Goal: Task Accomplishment & Management: Manage account settings

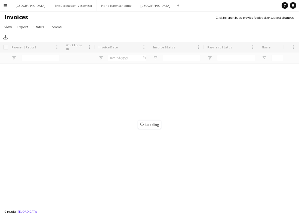
click at [9, 6] on button "Menu" at bounding box center [5, 5] width 11 height 11
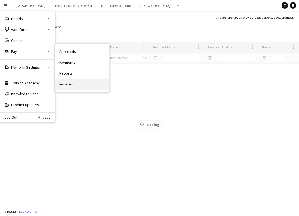
click at [66, 81] on link "Invoices" at bounding box center [82, 84] width 54 height 11
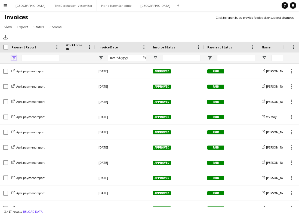
click at [12, 59] on span "Open Filter Menu" at bounding box center [13, 58] width 5 height 5
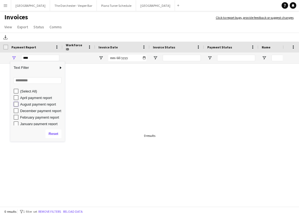
type input "**********"
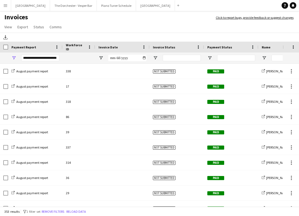
click at [73, 17] on h1 "Invoices" at bounding box center [105, 17] width 210 height 9
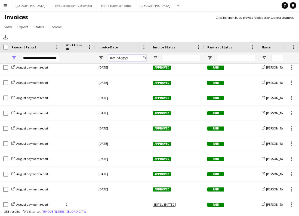
click at [146, 58] on input "Invoice Date Filter Input" at bounding box center [127, 58] width 38 height 7
type input "**********"
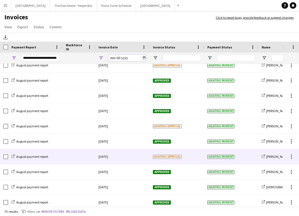
scroll to position [768, 0]
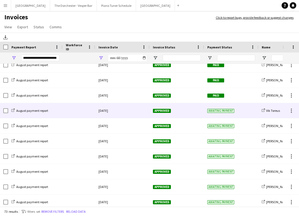
click at [129, 115] on div "[DATE]" at bounding box center [122, 110] width 54 height 15
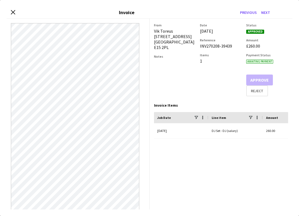
click at [16, 11] on div "Close invoice dialog Invoice Previous Next" at bounding box center [150, 13] width 286 height 12
click at [12, 12] on icon "Close invoice dialog" at bounding box center [12, 12] width 5 height 5
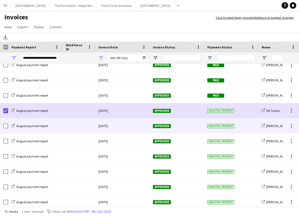
click at [57, 128] on div "August payment report" at bounding box center [35, 125] width 54 height 15
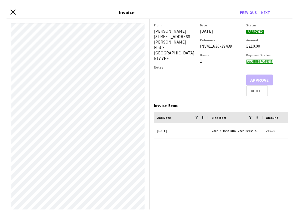
click at [13, 13] on icon "Close invoice dialog" at bounding box center [12, 12] width 5 height 5
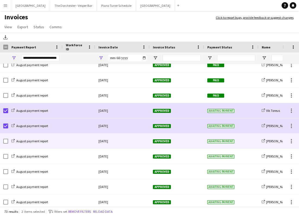
click at [83, 141] on div at bounding box center [79, 141] width 33 height 15
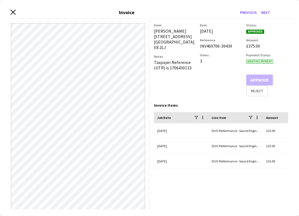
click at [14, 13] on icon at bounding box center [12, 12] width 5 height 5
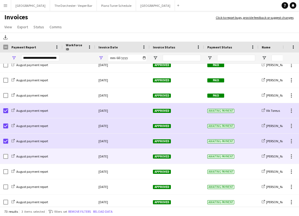
click at [74, 156] on div at bounding box center [79, 156] width 33 height 15
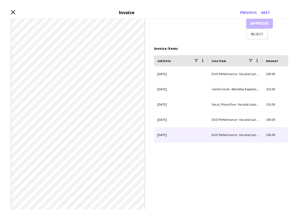
scroll to position [0, 0]
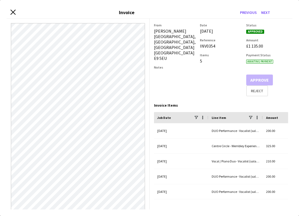
click at [11, 14] on icon at bounding box center [12, 12] width 5 height 5
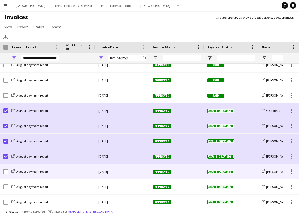
click at [59, 176] on div "August payment report" at bounding box center [35, 171] width 54 height 15
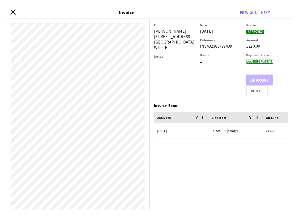
click at [14, 12] on icon "Close invoice dialog" at bounding box center [12, 12] width 5 height 5
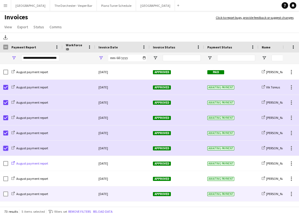
scroll to position [566, 0]
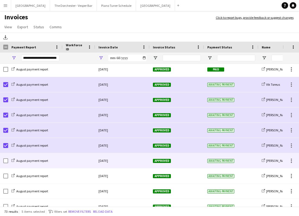
click at [56, 163] on div "August payment report" at bounding box center [35, 160] width 54 height 15
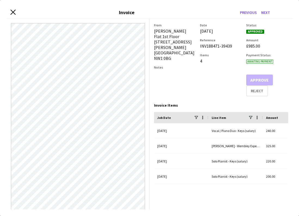
click at [12, 10] on icon "Close invoice dialog" at bounding box center [12, 12] width 5 height 5
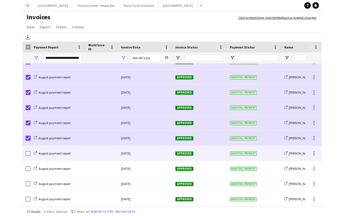
scroll to position [601, 0]
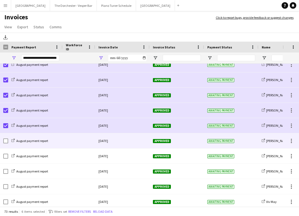
click at [60, 140] on div "August payment report" at bounding box center [35, 140] width 54 height 15
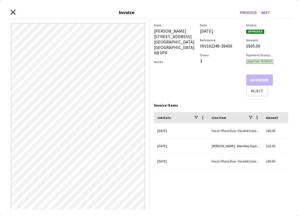
click at [12, 12] on icon "Close invoice dialog" at bounding box center [12, 12] width 5 height 5
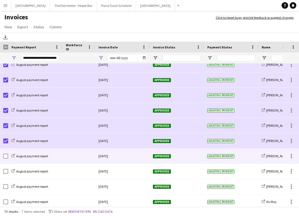
click at [128, 154] on div "[DATE]" at bounding box center [122, 156] width 54 height 15
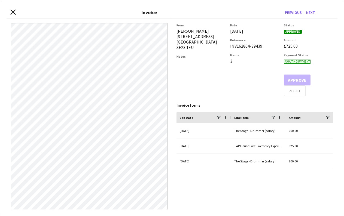
click at [13, 10] on icon "Close invoice dialog" at bounding box center [12, 12] width 5 height 5
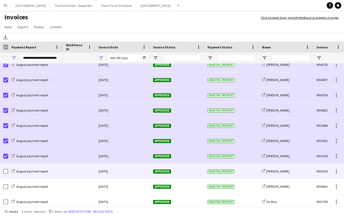
click at [55, 168] on div "August payment report" at bounding box center [35, 171] width 54 height 15
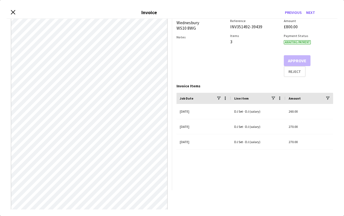
scroll to position [19, 0]
click at [13, 12] on icon at bounding box center [12, 12] width 5 height 5
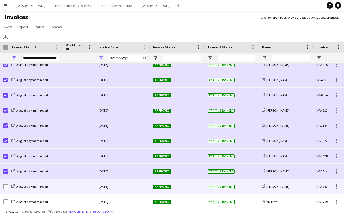
click at [71, 185] on div at bounding box center [79, 186] width 33 height 15
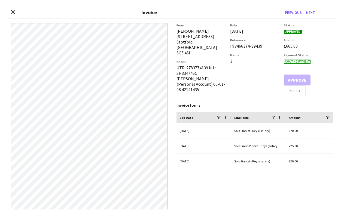
click at [16, 12] on div "Close invoice dialog Invoice Previous Next" at bounding box center [172, 13] width 331 height 12
click at [14, 11] on icon at bounding box center [12, 12] width 5 height 5
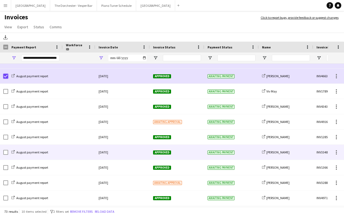
scroll to position [693, 0]
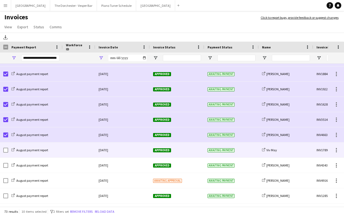
click at [68, 152] on div at bounding box center [79, 150] width 33 height 15
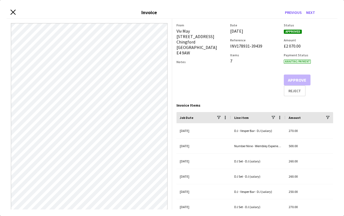
click at [11, 11] on icon "Close invoice dialog" at bounding box center [12, 12] width 5 height 5
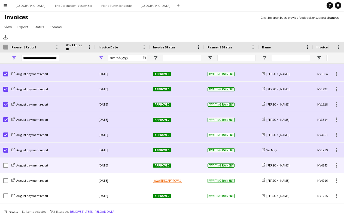
click at [67, 167] on div at bounding box center [79, 165] width 33 height 15
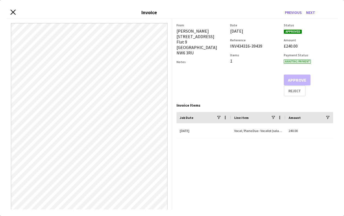
click at [11, 11] on icon "Close invoice dialog" at bounding box center [12, 12] width 5 height 5
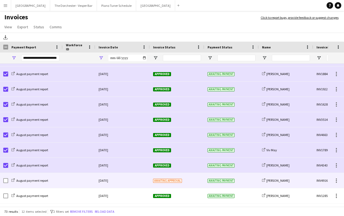
click at [63, 181] on div at bounding box center [79, 180] width 33 height 15
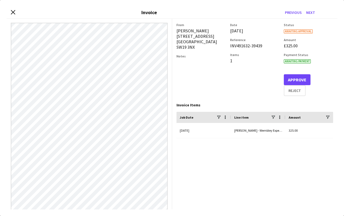
scroll to position [11, 0]
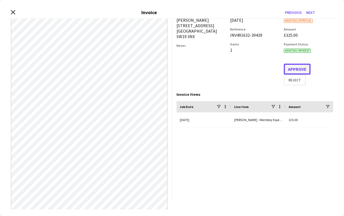
click at [292, 70] on button "Approve" at bounding box center [297, 69] width 27 height 11
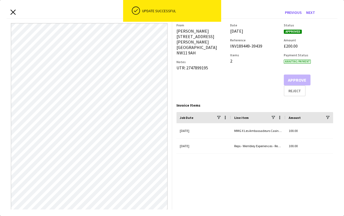
click at [13, 11] on icon "Close invoice dialog" at bounding box center [12, 12] width 5 height 5
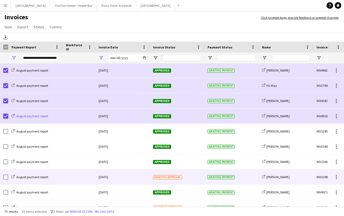
scroll to position [721, 0]
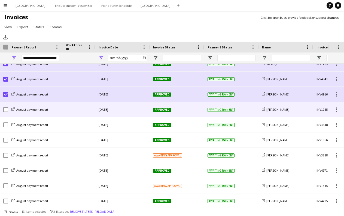
click at [72, 111] on div at bounding box center [79, 109] width 33 height 15
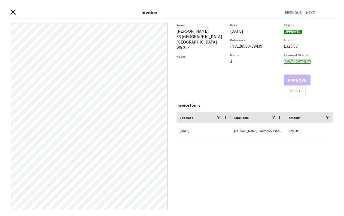
click at [12, 14] on icon "Close invoice dialog" at bounding box center [12, 12] width 5 height 5
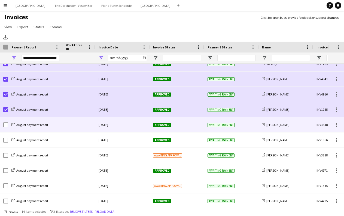
click at [63, 127] on div at bounding box center [79, 124] width 33 height 15
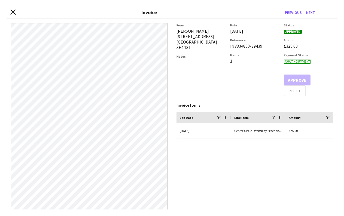
click at [11, 12] on icon "Close invoice dialog" at bounding box center [12, 12] width 5 height 5
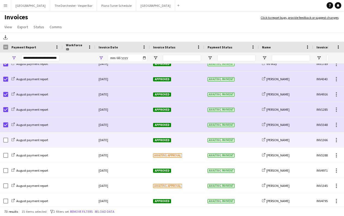
click at [84, 139] on div at bounding box center [79, 140] width 33 height 15
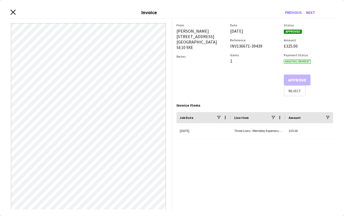
click at [12, 10] on icon "Close invoice dialog" at bounding box center [12, 12] width 5 height 5
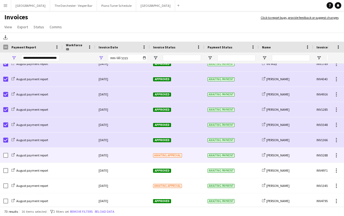
click at [79, 160] on div at bounding box center [79, 155] width 33 height 15
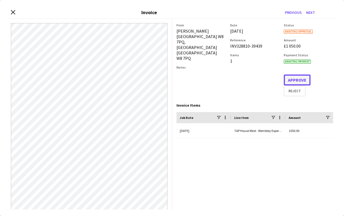
click at [299, 81] on button "Approve" at bounding box center [297, 80] width 27 height 11
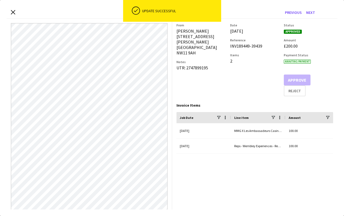
click at [10, 12] on div "Close invoice dialog Invoice Previous Next" at bounding box center [172, 13] width 331 height 12
click at [13, 12] on icon at bounding box center [12, 12] width 5 height 5
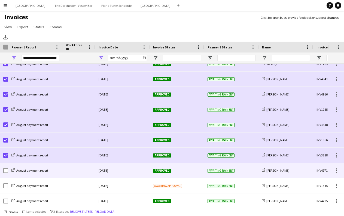
click at [86, 172] on div at bounding box center [79, 170] width 33 height 15
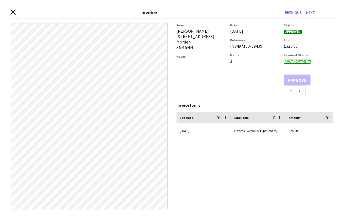
click at [15, 12] on icon "Close invoice dialog" at bounding box center [12, 12] width 5 height 5
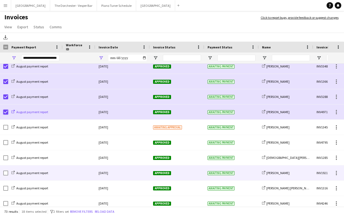
scroll to position [800, 0]
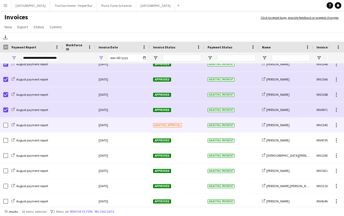
click at [75, 128] on div at bounding box center [79, 125] width 33 height 15
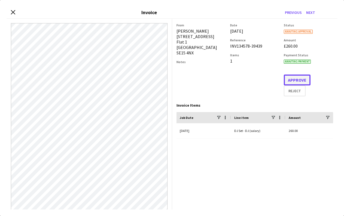
click at [296, 80] on button "Approve" at bounding box center [297, 80] width 27 height 11
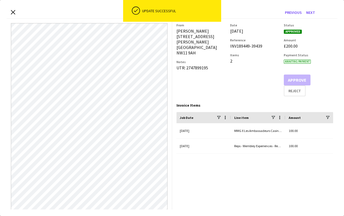
click at [13, 8] on div "Close invoice dialog Invoice Previous Next" at bounding box center [172, 13] width 331 height 12
click at [13, 13] on icon "Close invoice dialog" at bounding box center [12, 12] width 5 height 5
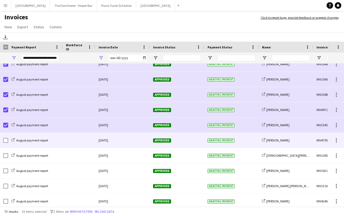
click at [76, 142] on div at bounding box center [79, 140] width 33 height 15
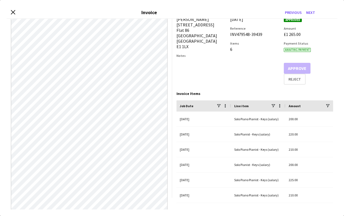
scroll to position [0, 0]
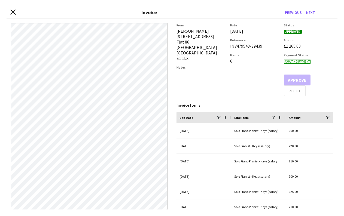
click at [14, 12] on icon at bounding box center [12, 12] width 5 height 5
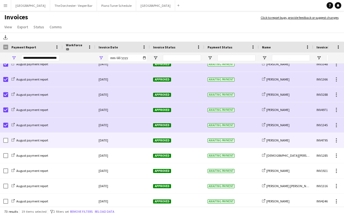
click at [6, 143] on div at bounding box center [5, 140] width 5 height 15
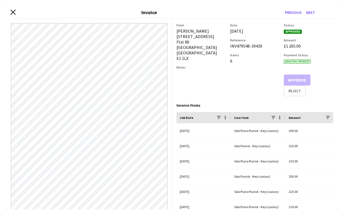
click at [14, 14] on icon "Close invoice dialog" at bounding box center [12, 12] width 5 height 5
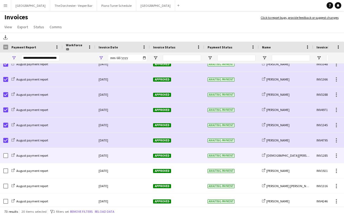
click at [65, 155] on div at bounding box center [79, 155] width 33 height 15
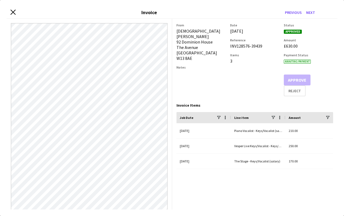
click at [13, 11] on icon "Close invoice dialog" at bounding box center [12, 12] width 5 height 5
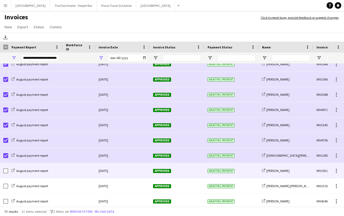
click at [63, 173] on div at bounding box center [79, 170] width 33 height 15
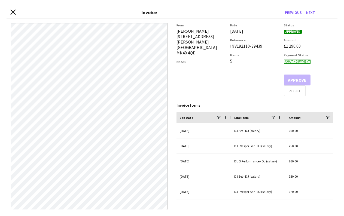
click at [13, 11] on icon "Close invoice dialog" at bounding box center [12, 12] width 5 height 5
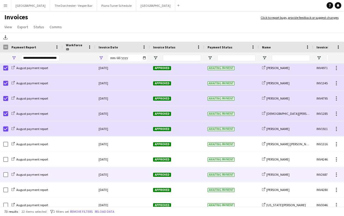
scroll to position [843, 0]
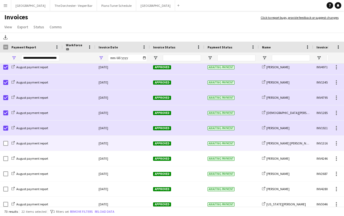
click at [64, 143] on div at bounding box center [79, 143] width 33 height 15
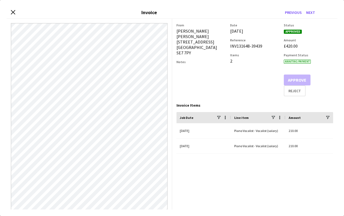
click at [15, 12] on div "Close invoice dialog Invoice Previous Next" at bounding box center [172, 13] width 331 height 12
click at [13, 12] on icon at bounding box center [12, 12] width 5 height 5
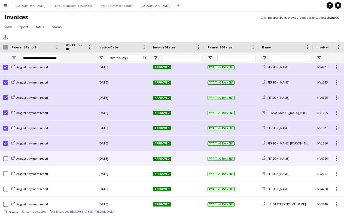
click at [60, 162] on div "August payment report" at bounding box center [35, 158] width 54 height 15
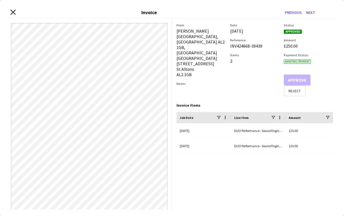
click at [12, 12] on icon "Close invoice dialog" at bounding box center [12, 12] width 5 height 5
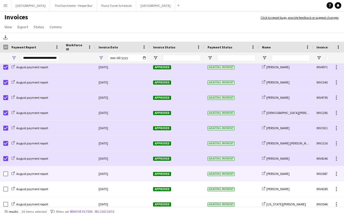
click at [57, 177] on div "August payment report" at bounding box center [35, 173] width 54 height 15
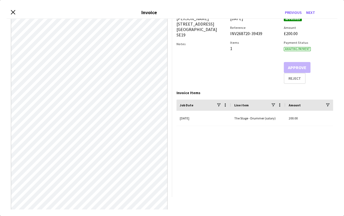
scroll to position [17, 0]
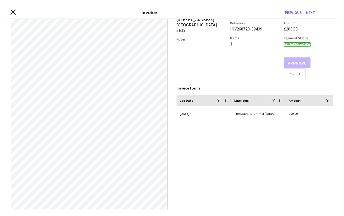
click at [14, 13] on icon "Close invoice dialog" at bounding box center [12, 12] width 5 height 5
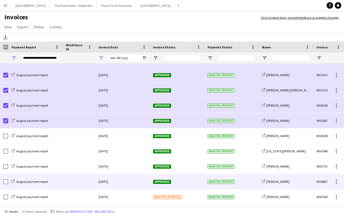
scroll to position [896, 0]
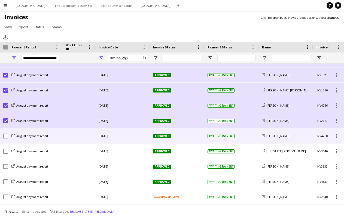
click at [64, 139] on div at bounding box center [79, 136] width 33 height 15
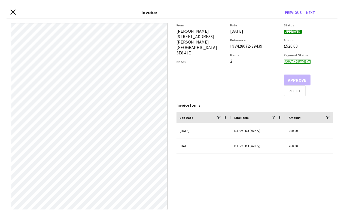
click at [12, 12] on icon "Close invoice dialog" at bounding box center [12, 12] width 5 height 5
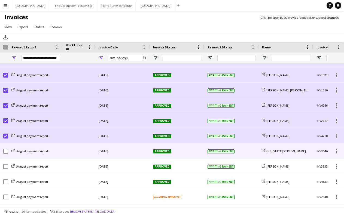
click at [55, 148] on div "August payment report" at bounding box center [35, 151] width 54 height 15
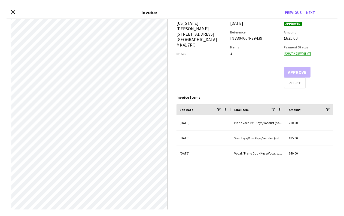
scroll to position [11, 0]
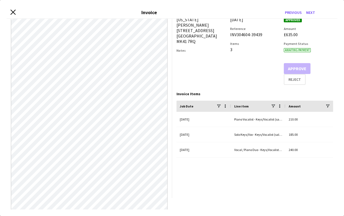
click at [13, 11] on icon at bounding box center [12, 12] width 5 height 5
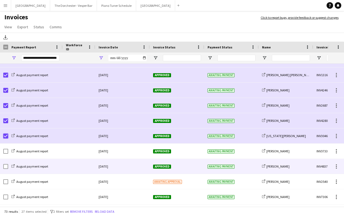
scroll to position [912, 0]
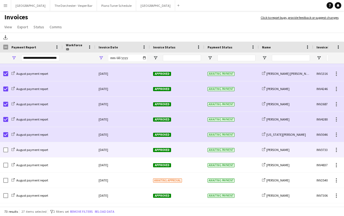
click at [65, 149] on div at bounding box center [79, 149] width 33 height 15
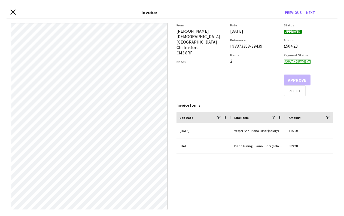
click at [13, 11] on icon "Close invoice dialog" at bounding box center [12, 12] width 5 height 5
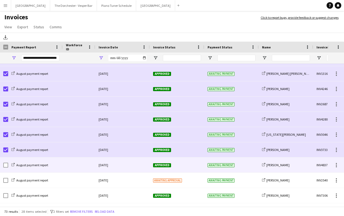
click at [59, 165] on div "August payment report" at bounding box center [35, 165] width 54 height 15
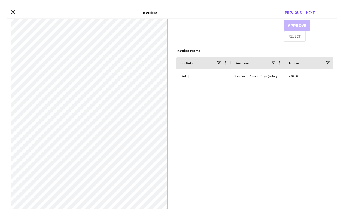
scroll to position [0, 0]
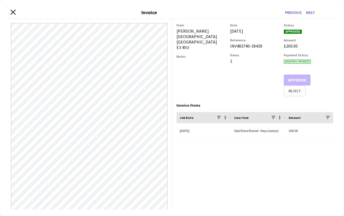
click at [14, 12] on icon "Close invoice dialog" at bounding box center [12, 12] width 5 height 5
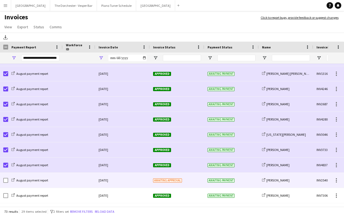
click at [70, 185] on div at bounding box center [79, 180] width 33 height 15
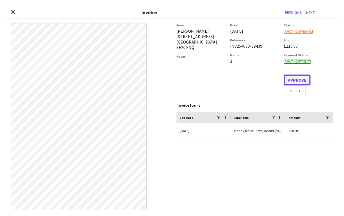
click at [296, 78] on button "Approve" at bounding box center [297, 80] width 27 height 11
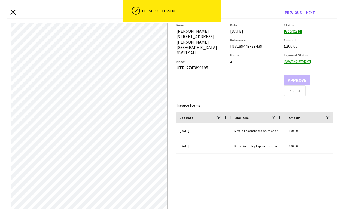
click at [13, 12] on icon at bounding box center [12, 12] width 5 height 5
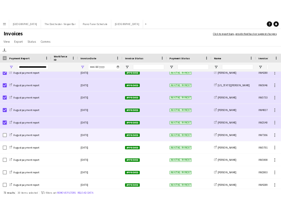
scroll to position [969, 0]
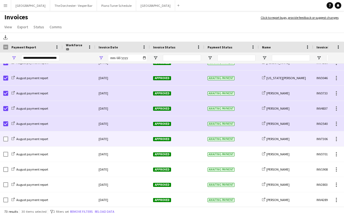
click at [61, 141] on div "August payment report" at bounding box center [35, 139] width 54 height 15
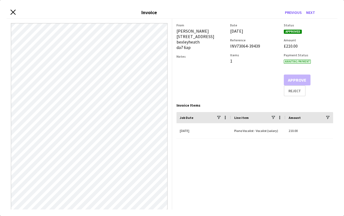
click at [13, 11] on icon at bounding box center [12, 12] width 5 height 5
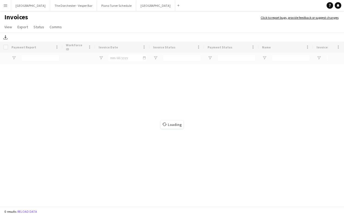
click at [8, 5] on button "Menu" at bounding box center [5, 5] width 11 height 11
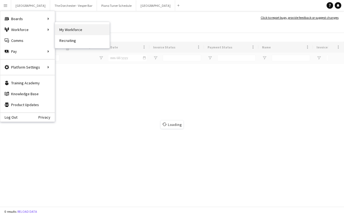
click at [65, 28] on link "My Workforce" at bounding box center [82, 29] width 54 height 11
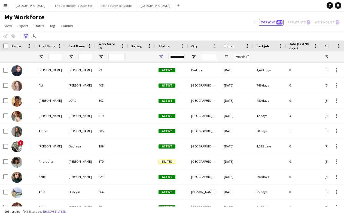
click at [25, 36] on icon "Advanced filters" at bounding box center [26, 36] width 4 height 4
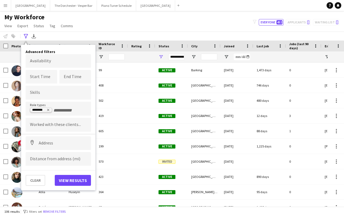
click at [48, 110] on icon "Remove tag" at bounding box center [48, 110] width 2 height 2
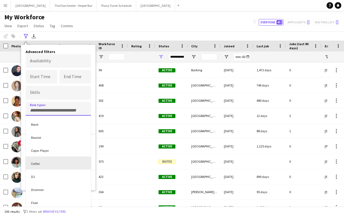
click at [88, 96] on div at bounding box center [172, 108] width 344 height 216
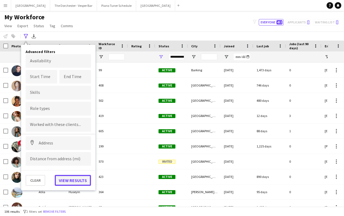
click at [79, 177] on button "View results" at bounding box center [73, 180] width 36 height 11
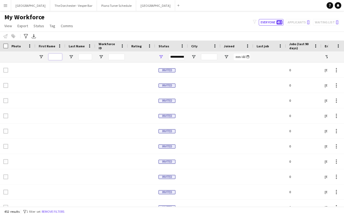
click at [61, 56] on input "First Name Filter Input" at bounding box center [55, 57] width 14 height 7
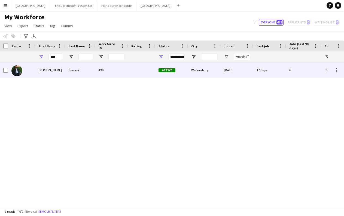
click at [55, 72] on div "Sami" at bounding box center [50, 70] width 30 height 15
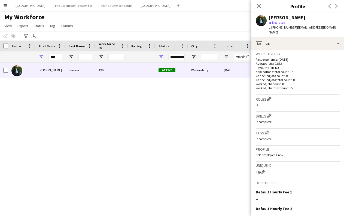
scroll to position [188, 0]
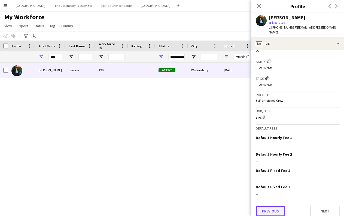
click at [272, 207] on button "Previous" at bounding box center [270, 211] width 29 height 11
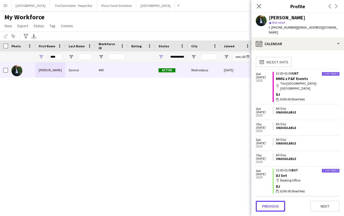
click at [272, 207] on button "Previous" at bounding box center [270, 206] width 29 height 11
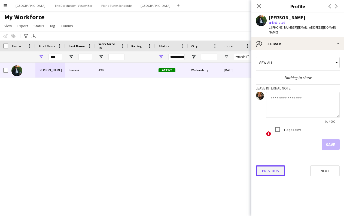
click at [263, 167] on button "Previous" at bounding box center [270, 171] width 29 height 11
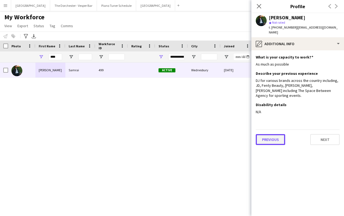
click at [267, 134] on button "Previous" at bounding box center [270, 139] width 29 height 11
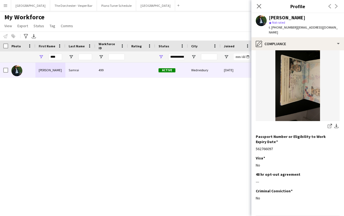
scroll to position [68, 0]
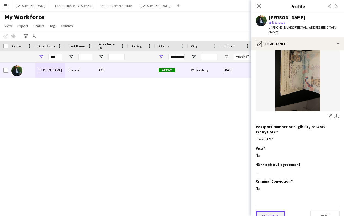
click at [272, 211] on button "Previous" at bounding box center [270, 216] width 29 height 11
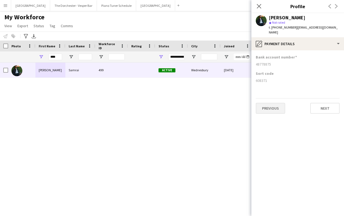
scroll to position [0, 0]
click at [257, 8] on icon at bounding box center [258, 6] width 5 height 5
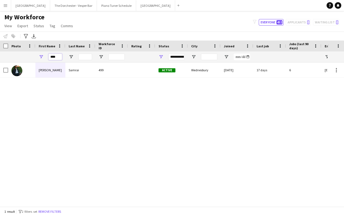
drag, startPoint x: 58, startPoint y: 56, endPoint x: 32, endPoint y: 56, distance: 25.3
click at [49, 56] on input "****" at bounding box center [55, 57] width 14 height 7
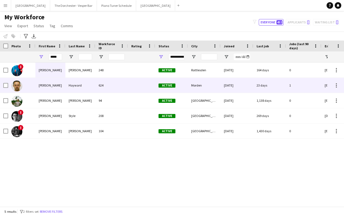
click at [59, 89] on div "Harry" at bounding box center [50, 85] width 30 height 15
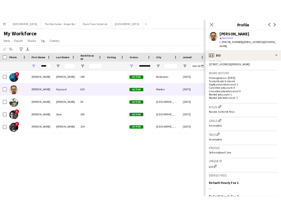
scroll to position [184, 0]
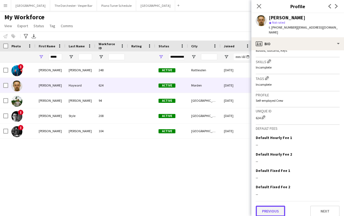
click at [276, 207] on button "Previous" at bounding box center [270, 211] width 29 height 11
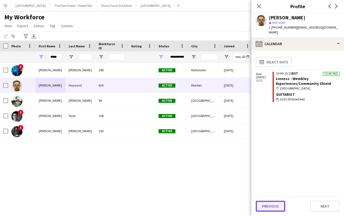
click at [276, 206] on button "Previous" at bounding box center [270, 206] width 29 height 11
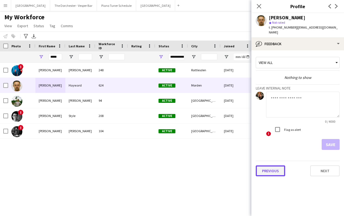
click at [271, 166] on button "Previous" at bounding box center [270, 171] width 29 height 11
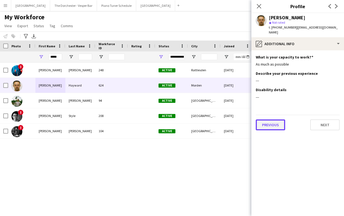
click at [268, 120] on button "Previous" at bounding box center [270, 125] width 29 height 11
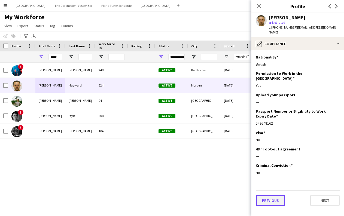
click at [269, 195] on button "Previous" at bounding box center [270, 200] width 29 height 11
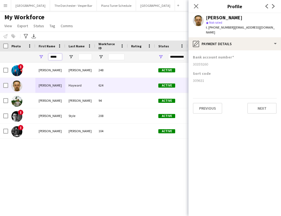
drag, startPoint x: 59, startPoint y: 56, endPoint x: 50, endPoint y: 56, distance: 9.0
click at [51, 56] on input "*****" at bounding box center [55, 57] width 14 height 7
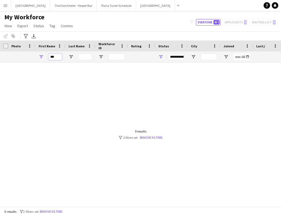
type input "***"
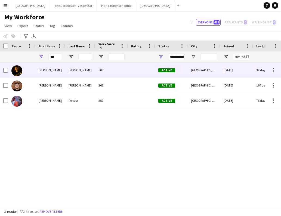
click at [62, 68] on div "Joe" at bounding box center [50, 70] width 30 height 15
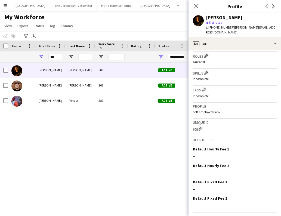
scroll to position [188, 0]
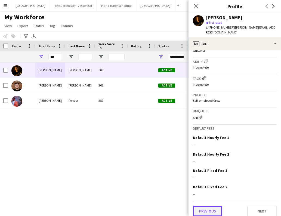
click at [215, 206] on button "Previous" at bounding box center [207, 211] width 29 height 11
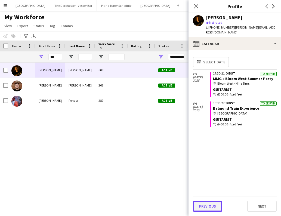
click at [205, 204] on button "Previous" at bounding box center [207, 206] width 29 height 11
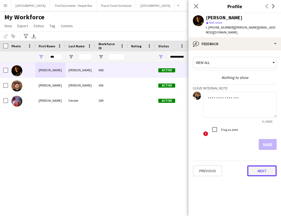
click at [260, 170] on button "Next" at bounding box center [262, 171] width 29 height 11
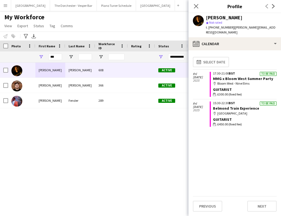
click at [241, 117] on div "Guitarist" at bounding box center [245, 119] width 64 height 5
click at [246, 111] on div "map-marker Victoria Station" at bounding box center [245, 113] width 64 height 5
click at [263, 99] on div "To be paid 15:30-22:30 BST Belmond Train Experience map-marker Victoria Station…" at bounding box center [243, 114] width 67 height 30
click at [263, 102] on div "To be paid" at bounding box center [268, 104] width 17 height 4
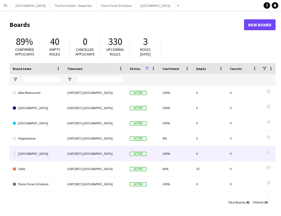
scroll to position [0, 17]
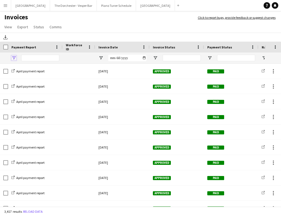
click at [13, 60] on span "Open Filter Menu" at bounding box center [13, 58] width 5 height 5
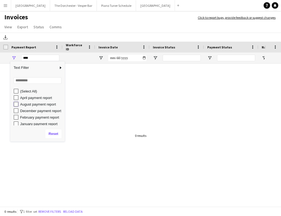
type input "**********"
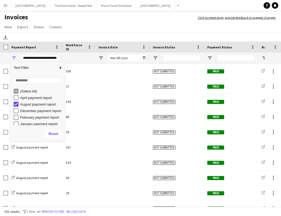
click at [71, 54] on div at bounding box center [79, 58] width 26 height 11
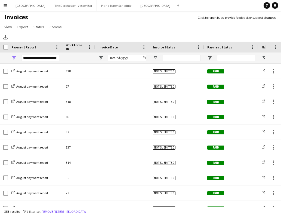
click at [148, 59] on div at bounding box center [122, 58] width 54 height 11
click at [145, 59] on input "Invoice Date Filter Input" at bounding box center [127, 58] width 38 height 7
type input "**********"
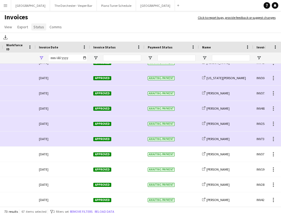
click at [34, 28] on span "Status" at bounding box center [38, 27] width 11 height 5
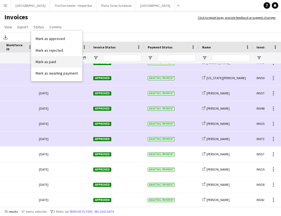
click at [39, 61] on span "Mark as paid" at bounding box center [46, 61] width 20 height 5
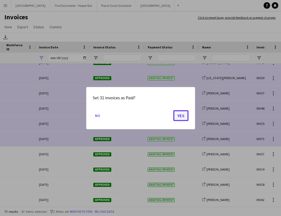
click at [187, 113] on button "Yes" at bounding box center [180, 115] width 15 height 11
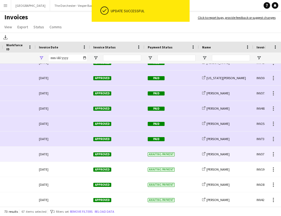
click at [131, 157] on div "Approved" at bounding box center [117, 154] width 54 height 15
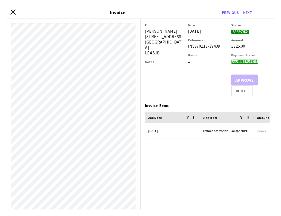
click at [15, 11] on icon "Close invoice dialog" at bounding box center [12, 12] width 5 height 5
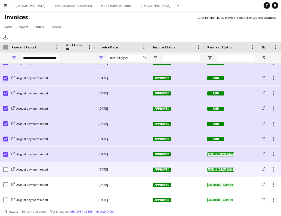
click at [62, 169] on div "August payment report" at bounding box center [35, 169] width 54 height 15
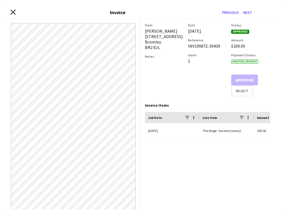
click at [13, 14] on icon "Close invoice dialog" at bounding box center [12, 12] width 5 height 5
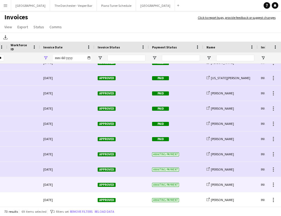
click at [66, 186] on div "[DATE]" at bounding box center [67, 184] width 54 height 15
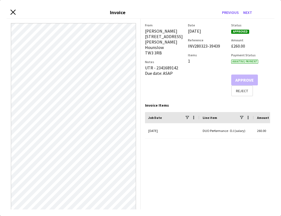
click at [13, 13] on icon "Close invoice dialog" at bounding box center [12, 12] width 5 height 5
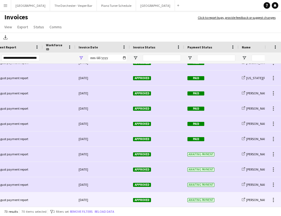
click at [42, 204] on div "August payment report" at bounding box center [15, 200] width 54 height 15
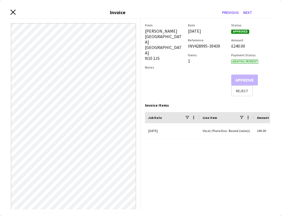
click at [12, 15] on app-icon "Close invoice dialog" at bounding box center [12, 13] width 5 height 6
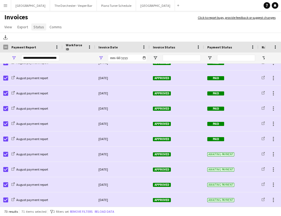
click at [40, 26] on span "Status" at bounding box center [38, 27] width 11 height 5
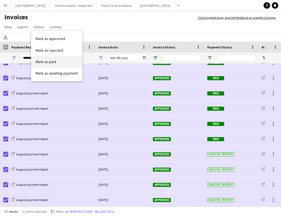
click at [49, 60] on span "Mark as paid" at bounding box center [46, 61] width 20 height 5
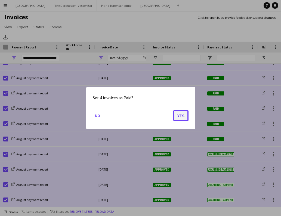
click at [180, 118] on button "Yes" at bounding box center [180, 115] width 15 height 11
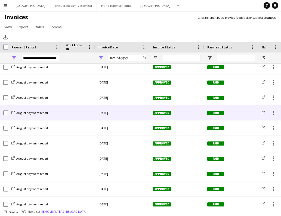
scroll to position [492, 0]
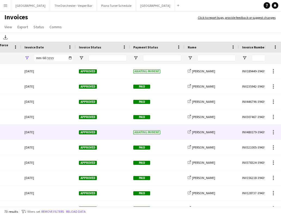
click at [166, 137] on div "Awaiting payment" at bounding box center [157, 132] width 54 height 15
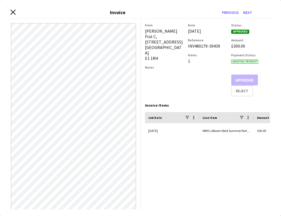
click at [13, 13] on icon "Close invoice dialog" at bounding box center [12, 12] width 5 height 5
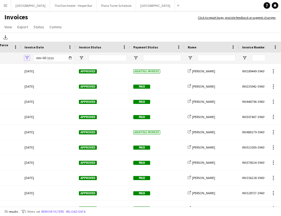
click at [26, 59] on span "Open Filter Menu" at bounding box center [27, 58] width 5 height 5
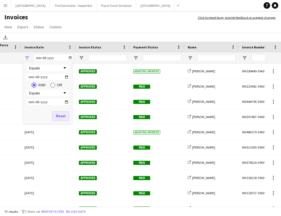
click at [56, 117] on button "Reset" at bounding box center [61, 116] width 16 height 9
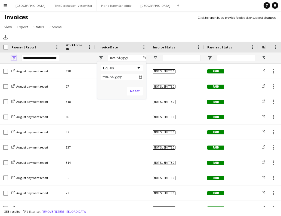
click at [12, 56] on span "Open Filter Menu" at bounding box center [13, 58] width 5 height 5
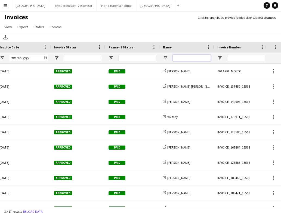
click at [202, 55] on input "Name Filter Input" at bounding box center [192, 58] width 38 height 7
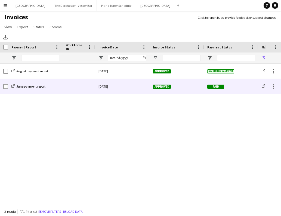
type input "******"
click at [145, 86] on div "[DATE]" at bounding box center [122, 86] width 54 height 15
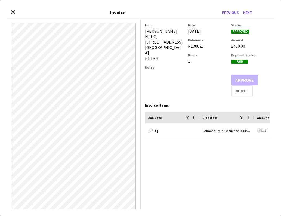
click at [10, 13] on div "Close invoice dialog Invoice Previous Next" at bounding box center [141, 13] width 268 height 12
click at [13, 12] on icon at bounding box center [12, 12] width 5 height 5
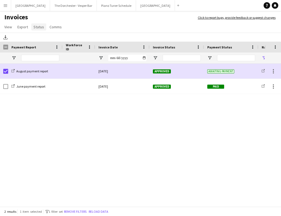
click at [37, 29] on span "Status" at bounding box center [38, 27] width 11 height 5
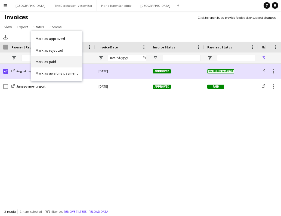
click at [48, 60] on span "Mark as paid" at bounding box center [46, 61] width 20 height 5
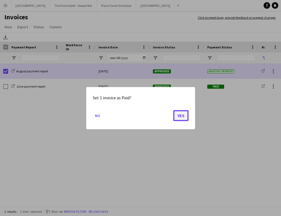
click at [177, 112] on button "Yes" at bounding box center [180, 115] width 15 height 11
